Goal: Find specific page/section: Find specific page/section

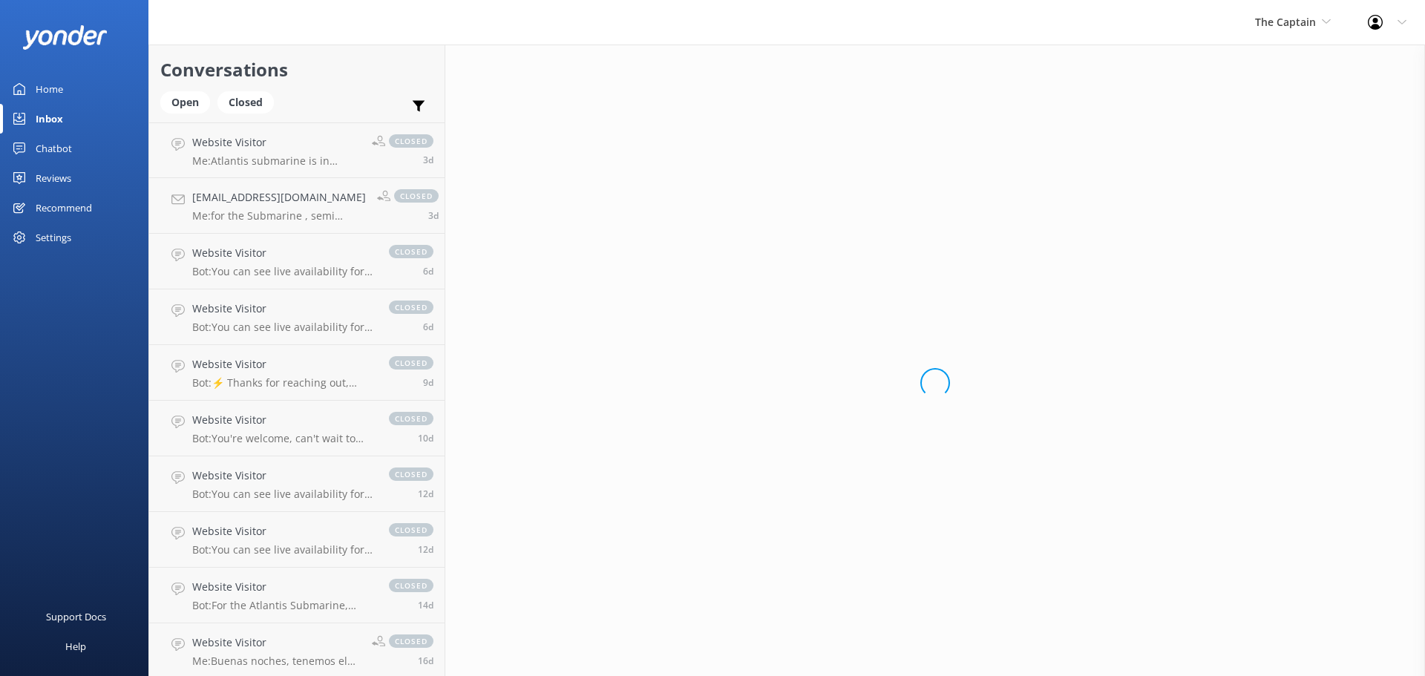
click at [53, 111] on div "Inbox" at bounding box center [49, 119] width 27 height 30
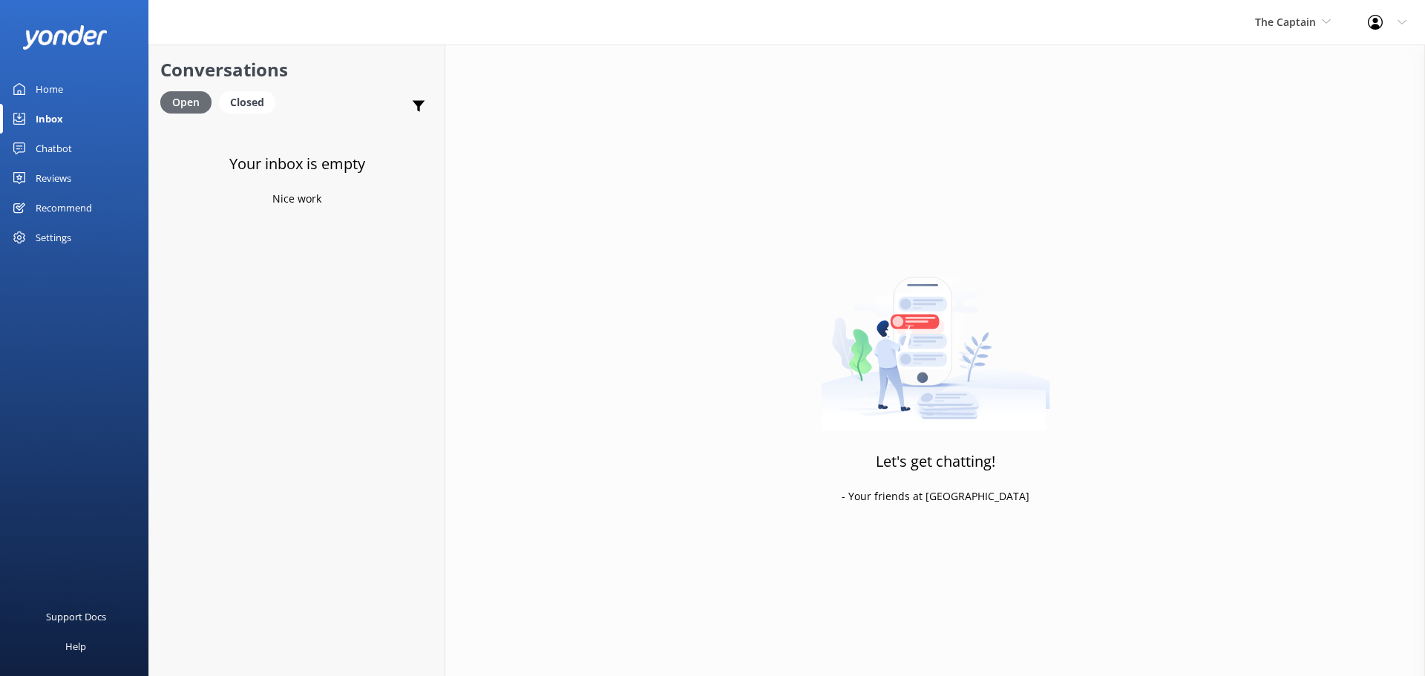
click at [181, 101] on div "Open" at bounding box center [185, 102] width 51 height 22
click at [242, 101] on div "Closed" at bounding box center [247, 102] width 56 height 22
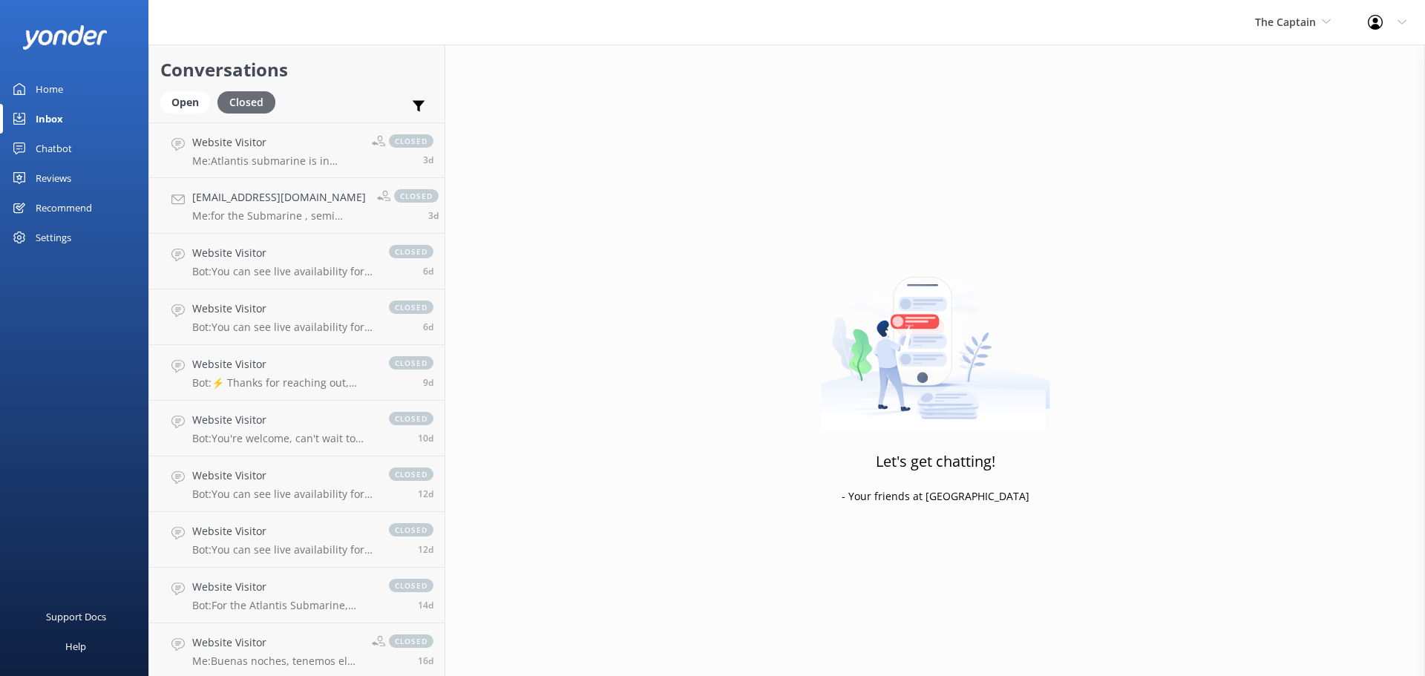
click at [241, 101] on div "Closed" at bounding box center [246, 102] width 58 height 22
click at [413, 101] on use at bounding box center [419, 106] width 13 height 11
click at [212, 99] on link "Open" at bounding box center [188, 102] width 57 height 16
